Goal: Information Seeking & Learning: Learn about a topic

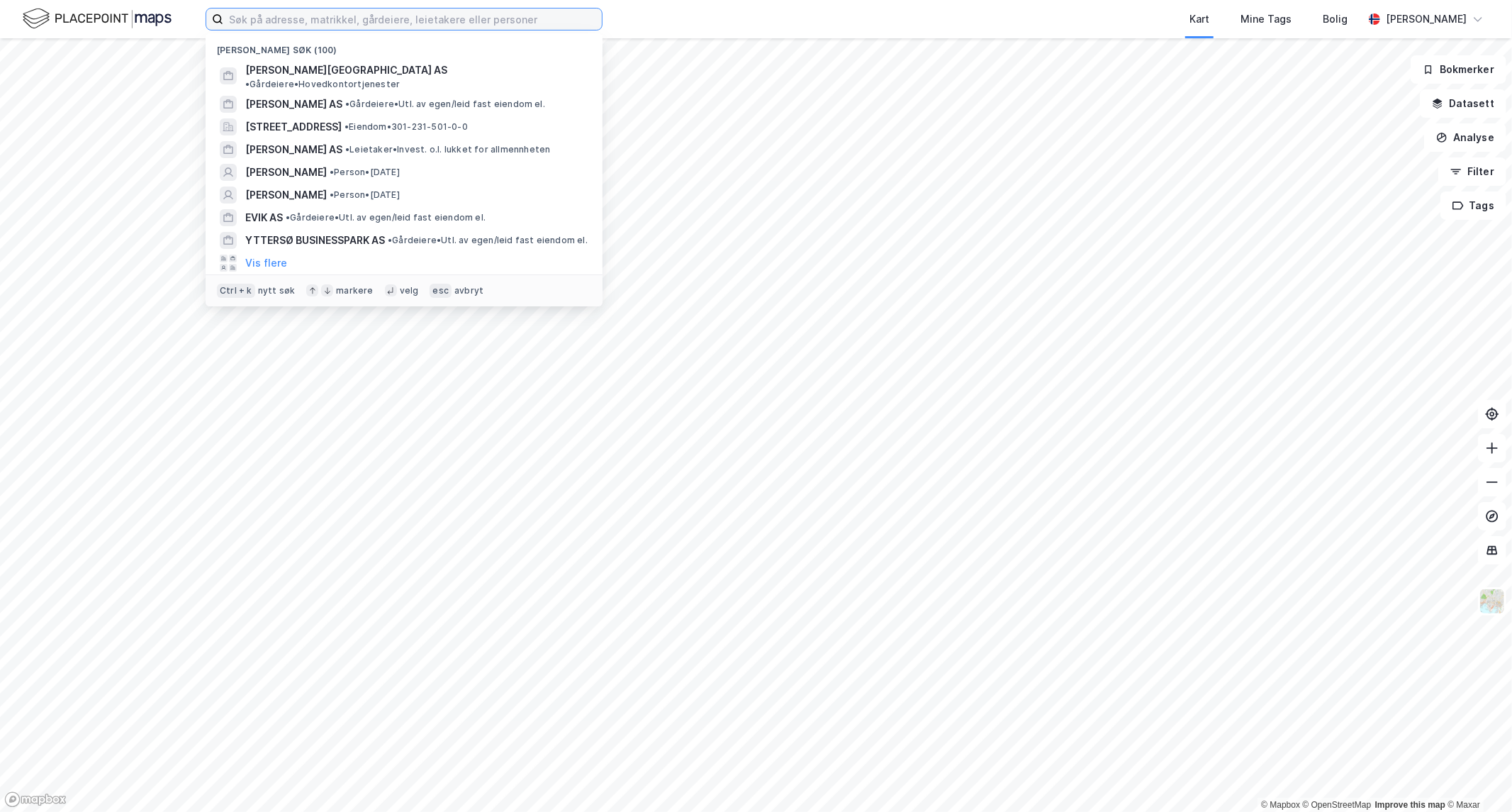
click at [290, 21] on input at bounding box center [413, 18] width 379 height 21
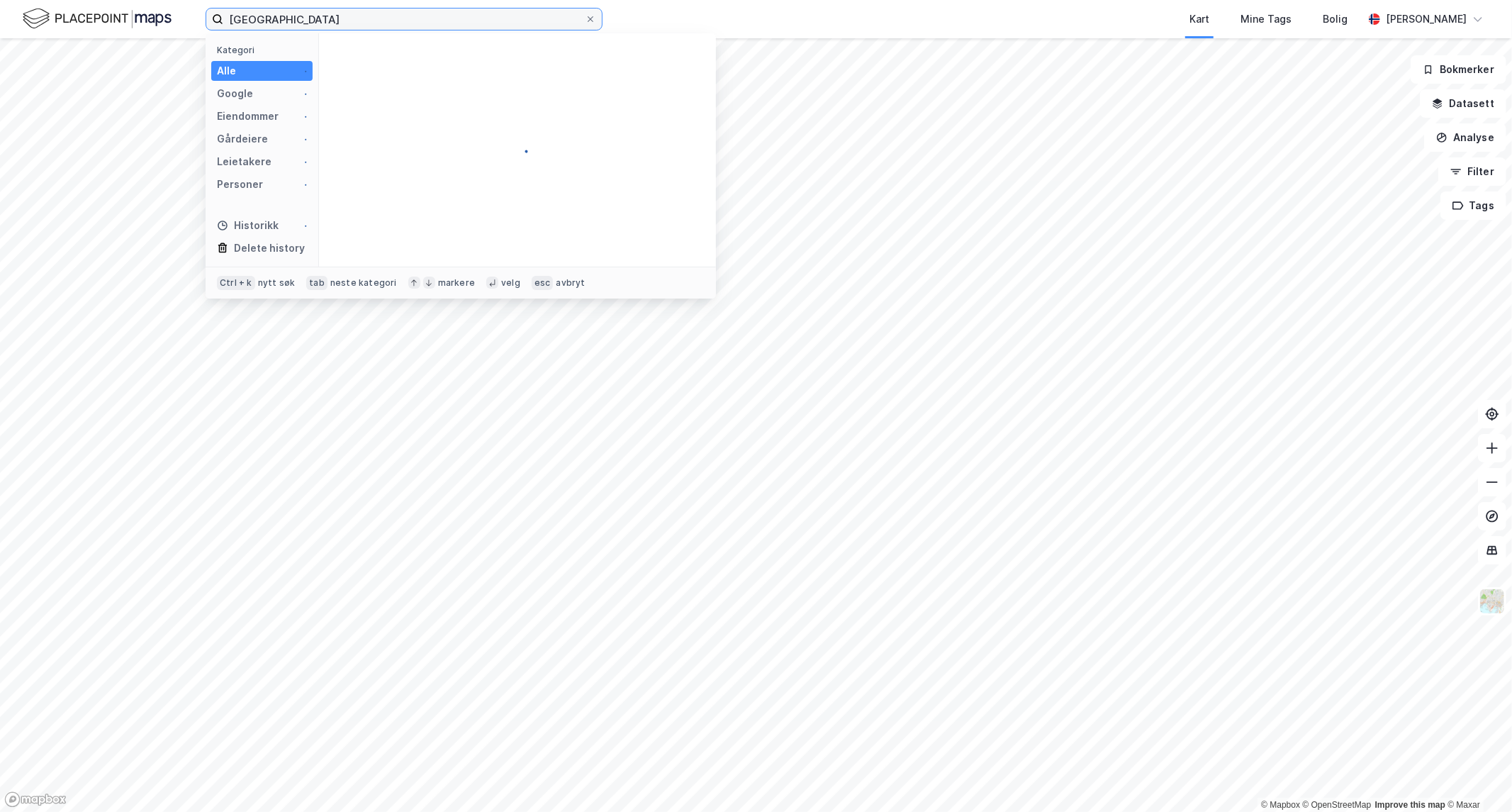
type input "[GEOGRAPHIC_DATA]"
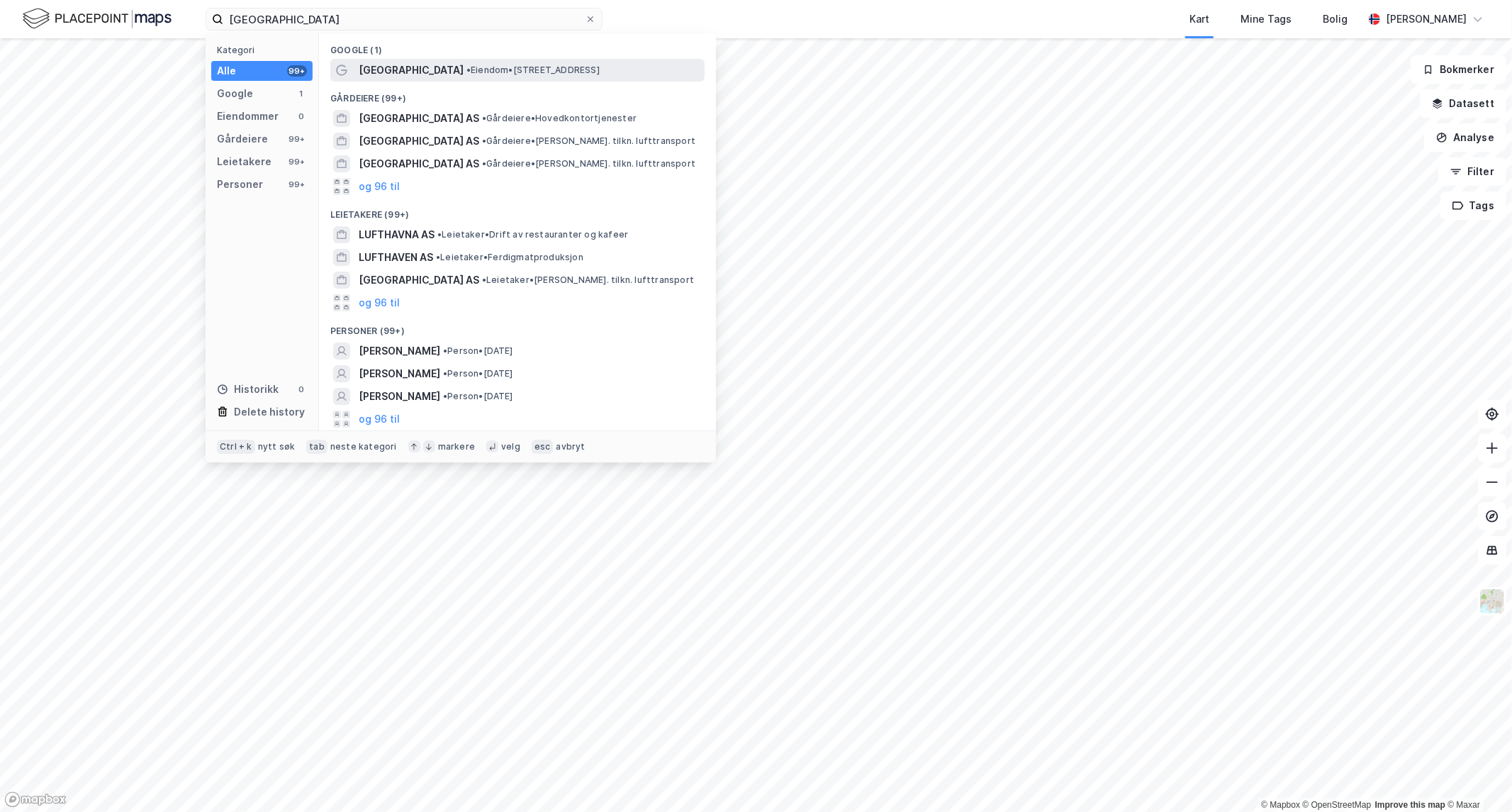
click at [393, 72] on span "[GEOGRAPHIC_DATA]" at bounding box center [411, 70] width 105 height 17
